Goal: Information Seeking & Learning: Learn about a topic

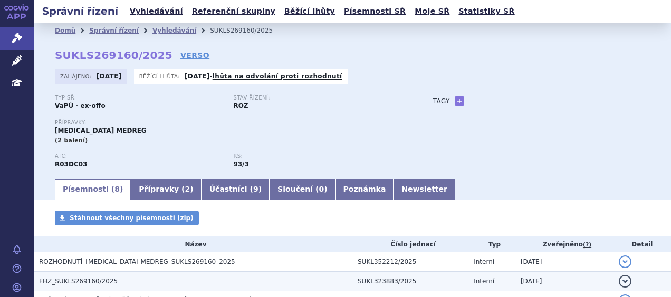
scroll to position [119, 0]
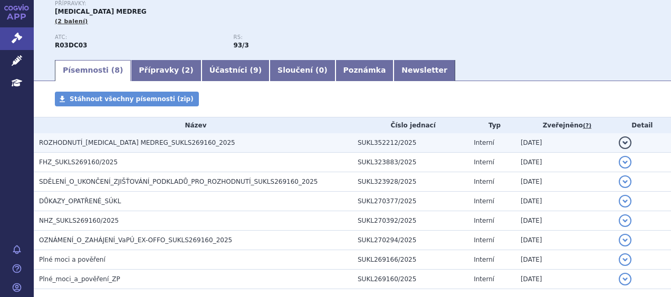
click at [621, 144] on button "detail" at bounding box center [625, 143] width 13 height 13
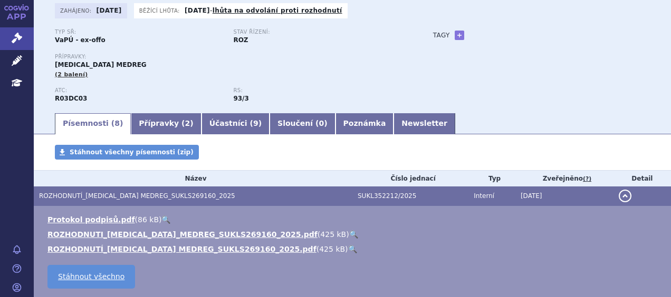
scroll to position [66, 0]
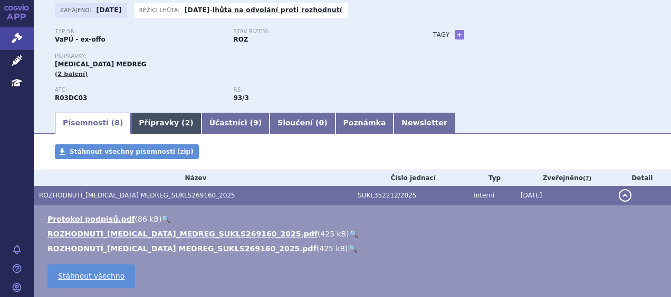
click at [155, 121] on link "Přípravky ( 2 )" at bounding box center [166, 123] width 70 height 21
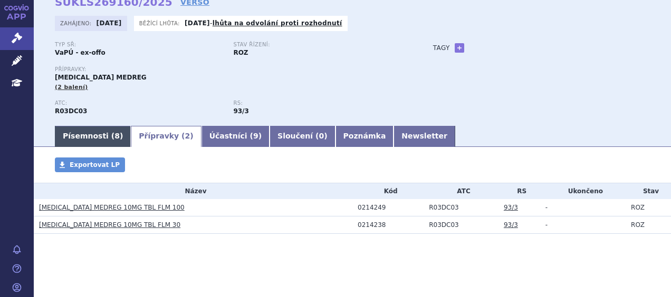
click at [92, 137] on link "Písemnosti ( 8 )" at bounding box center [93, 136] width 76 height 21
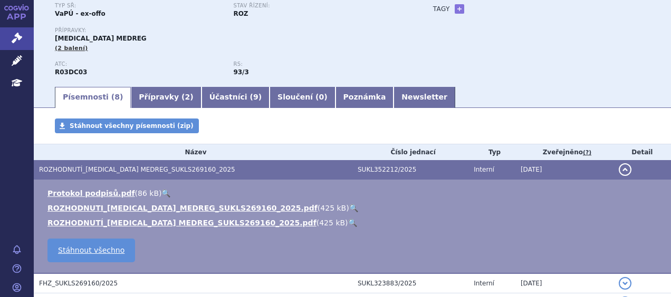
scroll to position [93, 0]
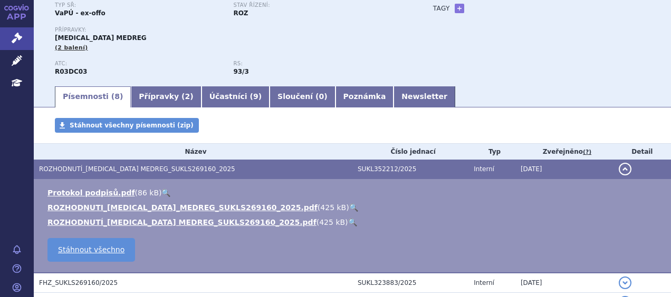
click at [349, 207] on link "🔍" at bounding box center [353, 208] width 9 height 8
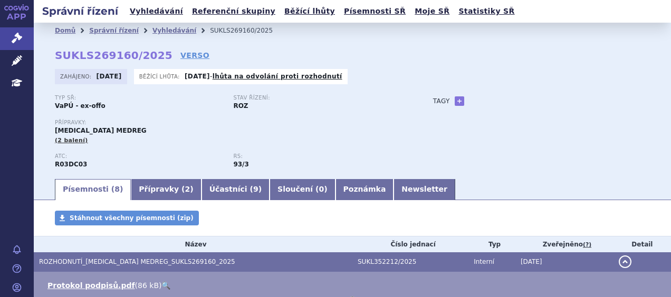
scroll to position [1, 0]
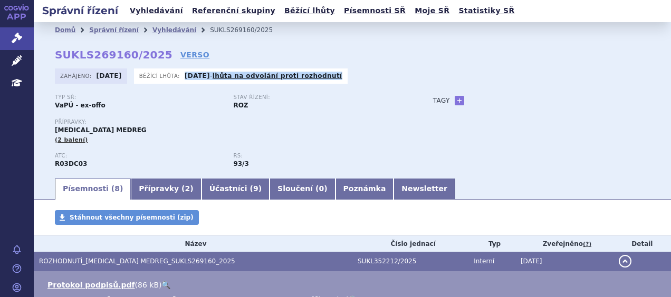
drag, startPoint x: 186, startPoint y: 76, endPoint x: 344, endPoint y: 76, distance: 157.7
click at [344, 76] on div "Zahájeno: [DATE] Běžící lhůta: [DATE] - lhůta na odvolání proti rozhodnutí" at bounding box center [352, 79] width 595 height 21
drag, startPoint x: 344, startPoint y: 76, endPoint x: 350, endPoint y: 133, distance: 57.8
click at [350, 133] on div "Přípravky: [GEOGRAPHIC_DATA] MEDREG (2 balení)" at bounding box center [233, 131] width 357 height 25
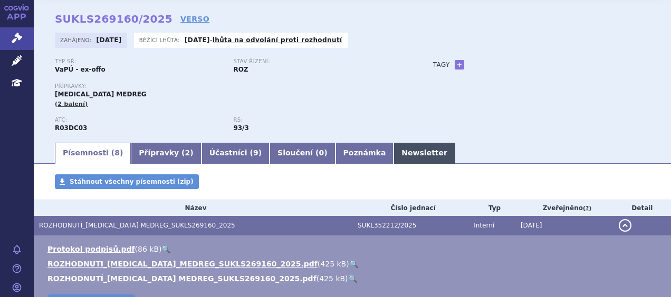
scroll to position [36, 0]
